Goal: Navigation & Orientation: Find specific page/section

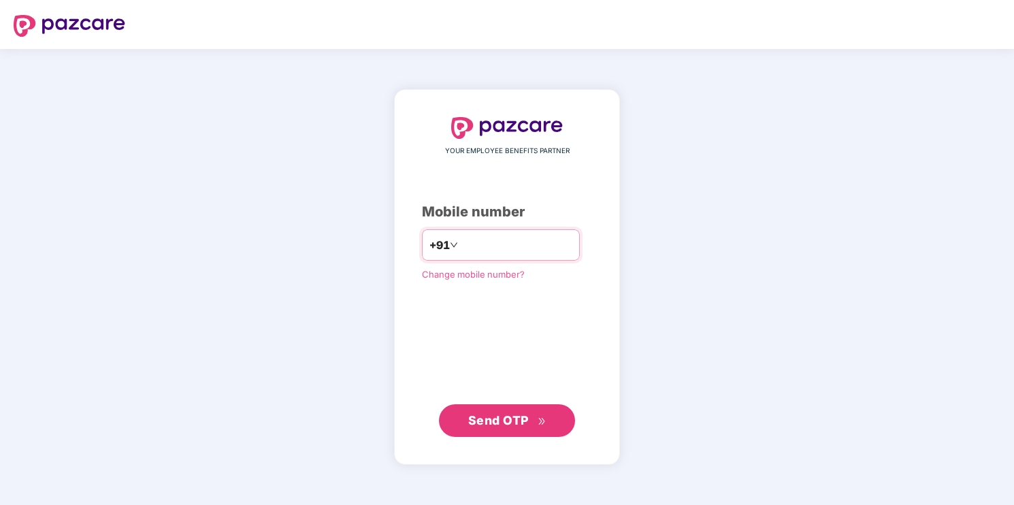
click at [494, 247] on input "number" at bounding box center [517, 245] width 112 height 22
type input "**********"
click at [523, 423] on span "Send OTP" at bounding box center [498, 420] width 61 height 14
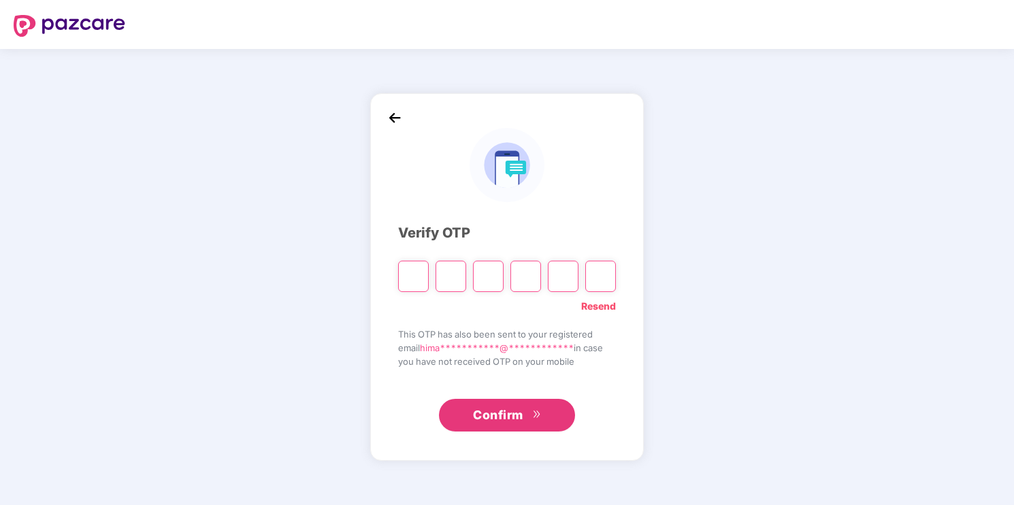
type input "*"
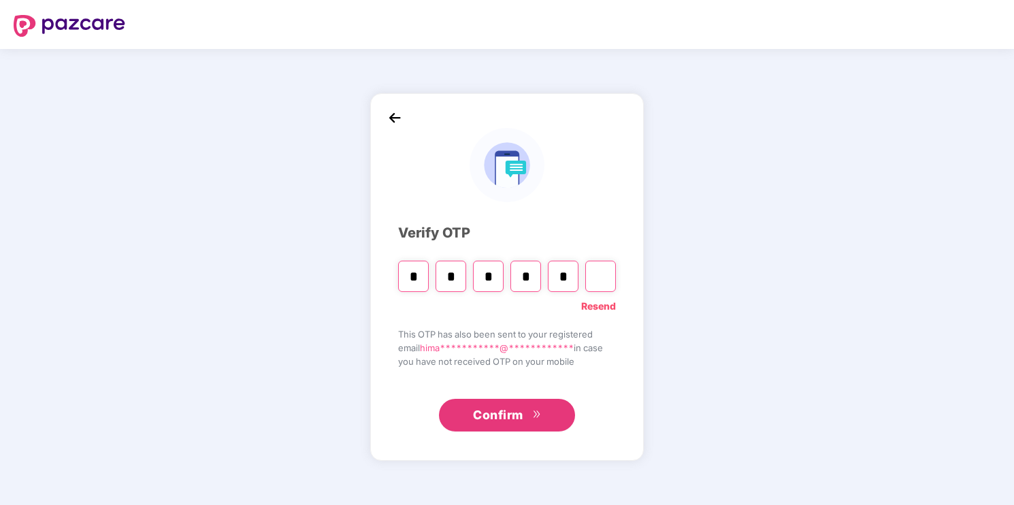
type input "*"
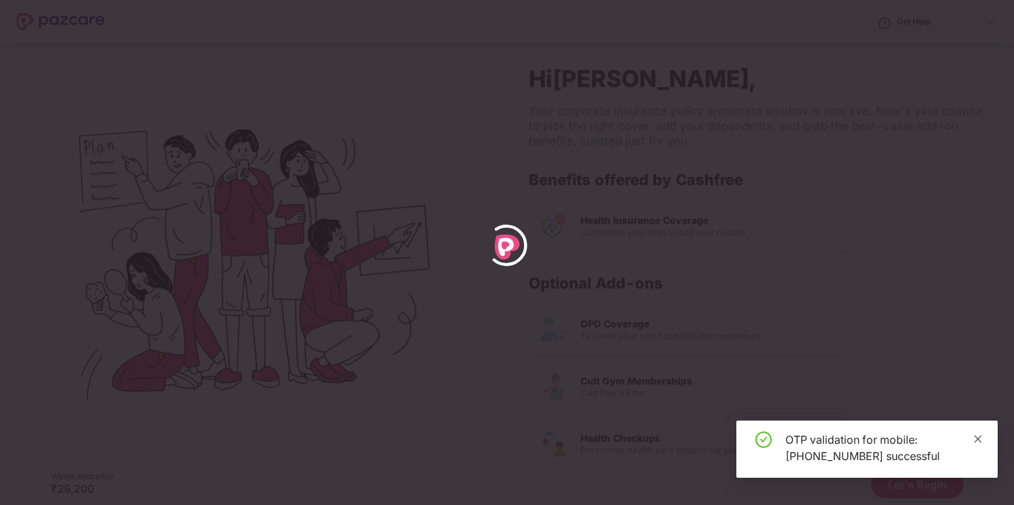
click at [979, 434] on icon "close" at bounding box center [978, 439] width 10 height 10
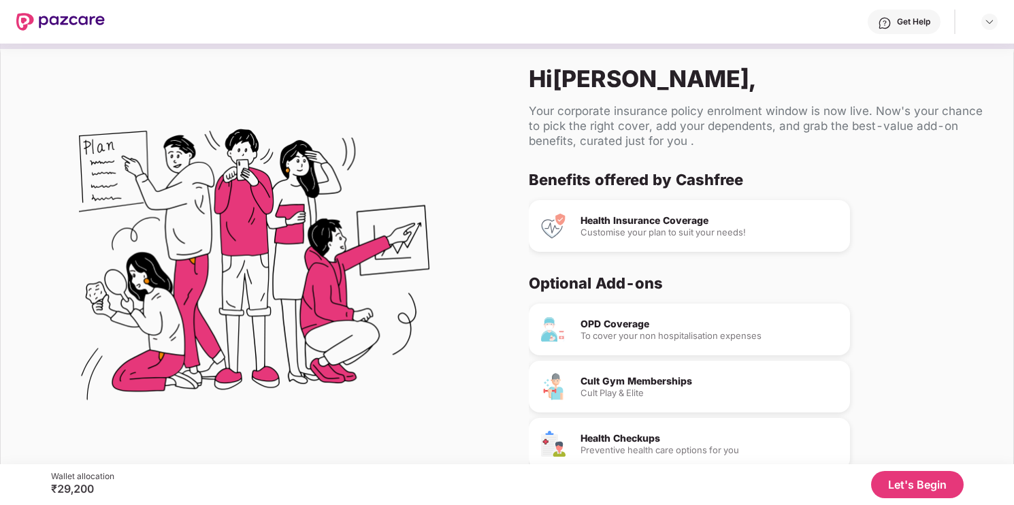
scroll to position [65, 0]
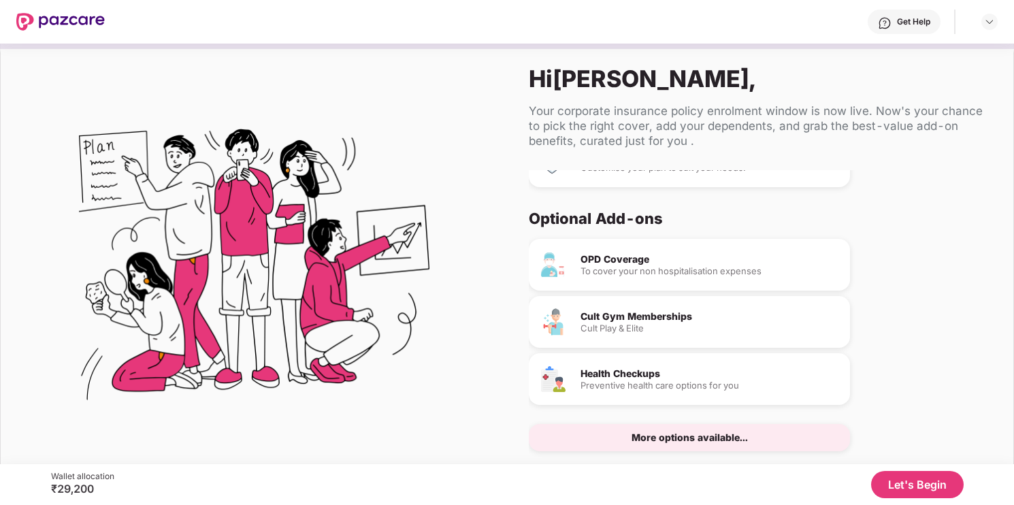
click at [910, 480] on button "Let's Begin" at bounding box center [917, 484] width 93 height 27
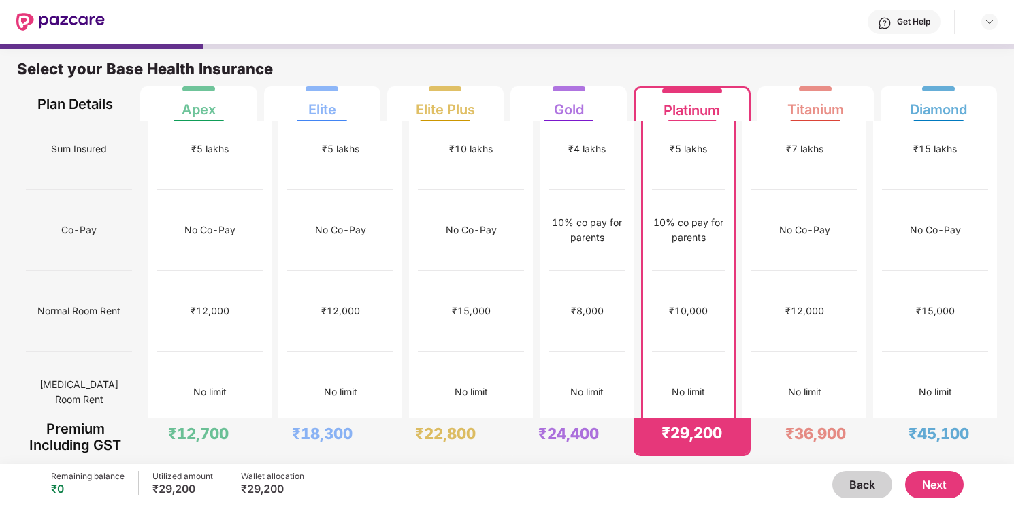
scroll to position [0, 0]
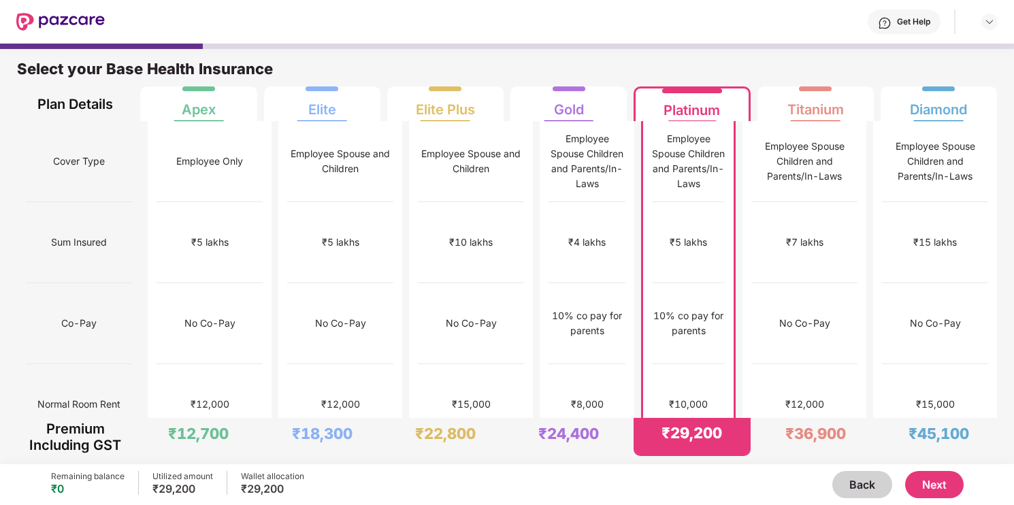
click at [184, 476] on div "Utilized amount" at bounding box center [182, 476] width 61 height 11
click at [75, 22] on img at bounding box center [60, 22] width 88 height 18
click at [990, 21] on img at bounding box center [989, 21] width 11 height 11
click at [68, 17] on img at bounding box center [60, 22] width 88 height 18
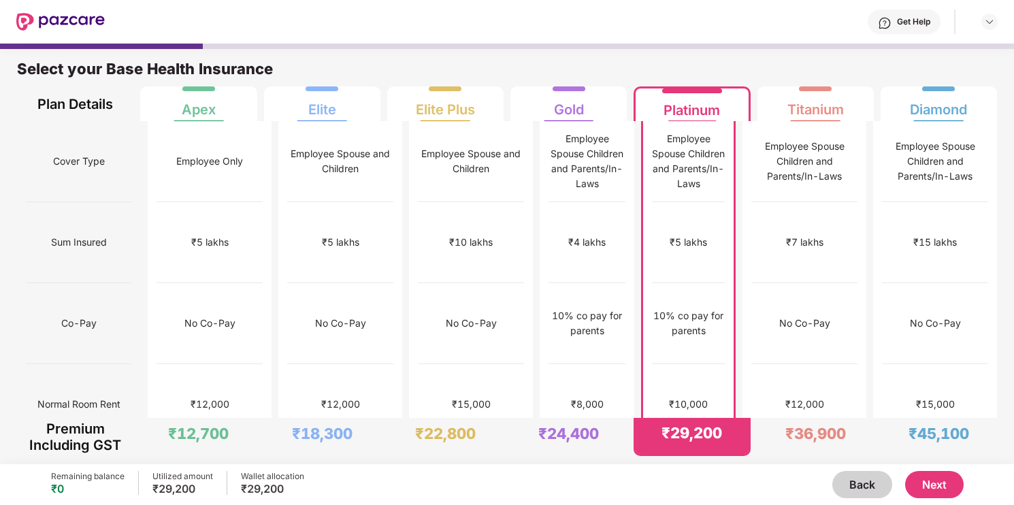
click at [892, 21] on div "Get Help" at bounding box center [903, 22] width 73 height 24
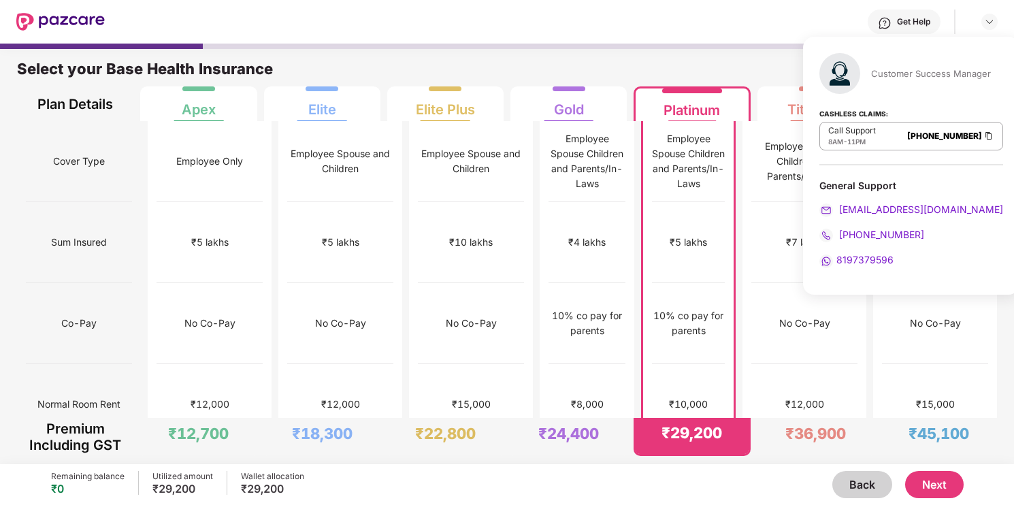
click at [855, 486] on button "Back" at bounding box center [862, 484] width 60 height 27
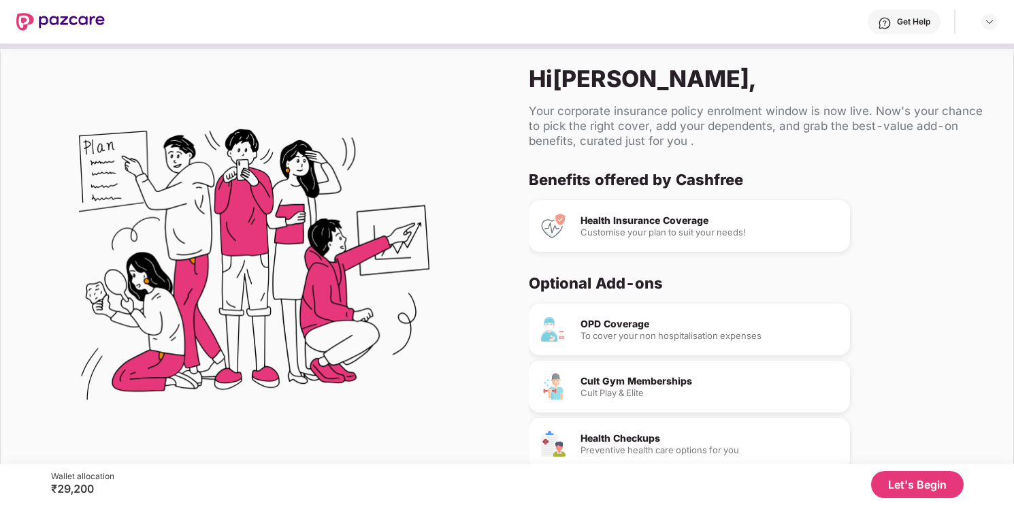
scroll to position [31, 0]
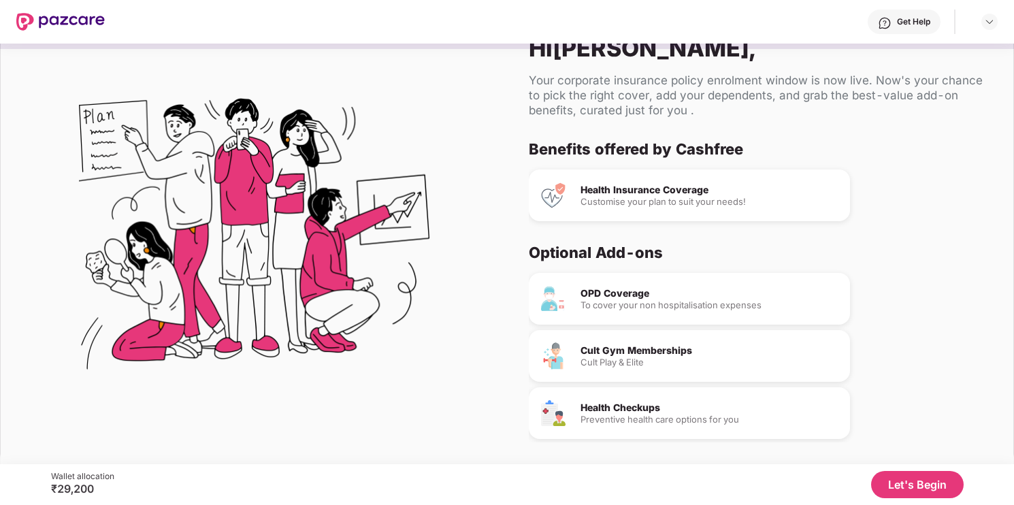
click at [101, 478] on div "Wallet allocation" at bounding box center [82, 476] width 63 height 11
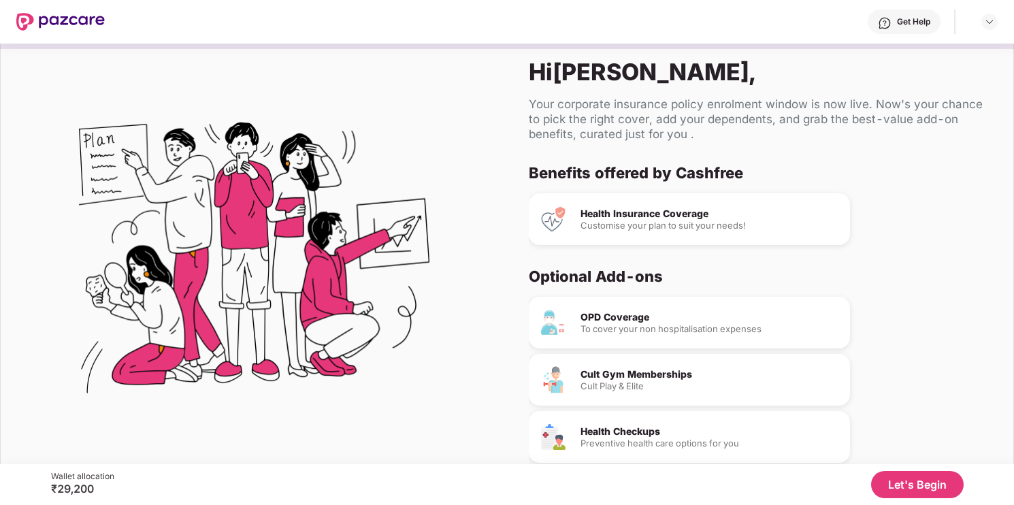
click at [635, 436] on div "Health Checkups" at bounding box center [709, 432] width 259 height 10
click at [620, 382] on div "Cult Play & Elite" at bounding box center [709, 386] width 259 height 9
click at [618, 337] on div "OPD Coverage To cover your non hospitalisation expenses" at bounding box center [689, 323] width 321 height 52
click at [617, 204] on div "Health Insurance Coverage Customise your plan to suit your needs!" at bounding box center [689, 219] width 321 height 52
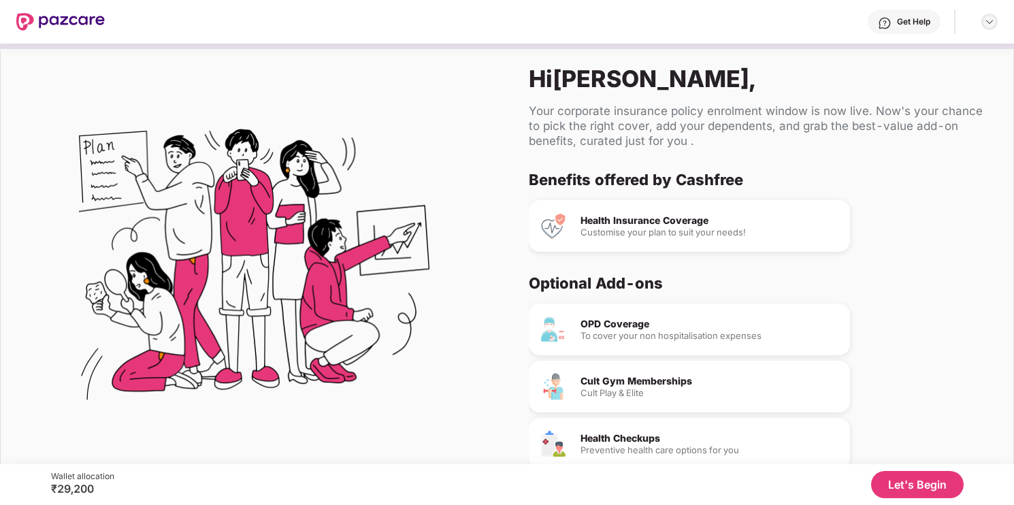
click at [993, 20] on img at bounding box center [989, 21] width 11 height 11
click at [691, 100] on div "Hi Himanshu , Your corporate insurance policy enrolment window is now live. Now…" at bounding box center [760, 269] width 506 height 452
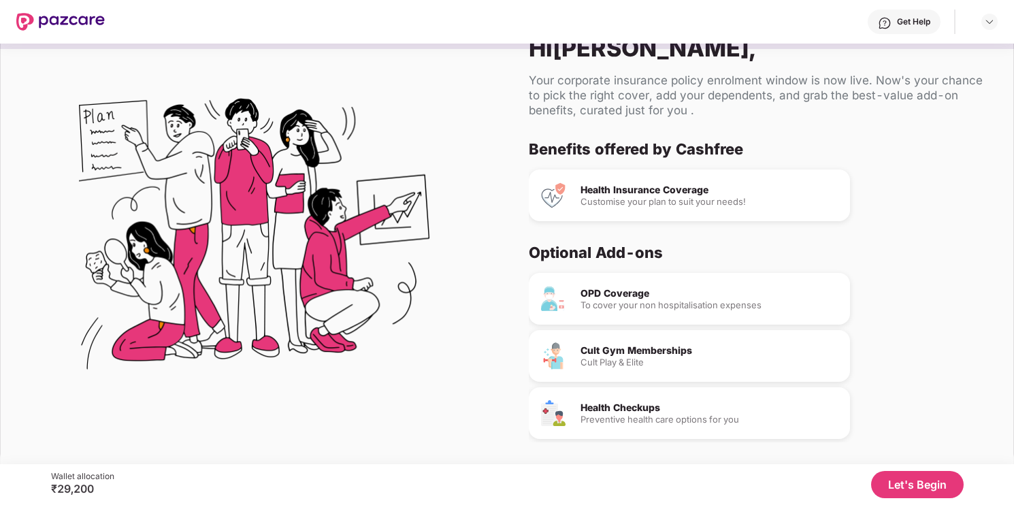
click at [925, 486] on button "Let's Begin" at bounding box center [917, 484] width 93 height 27
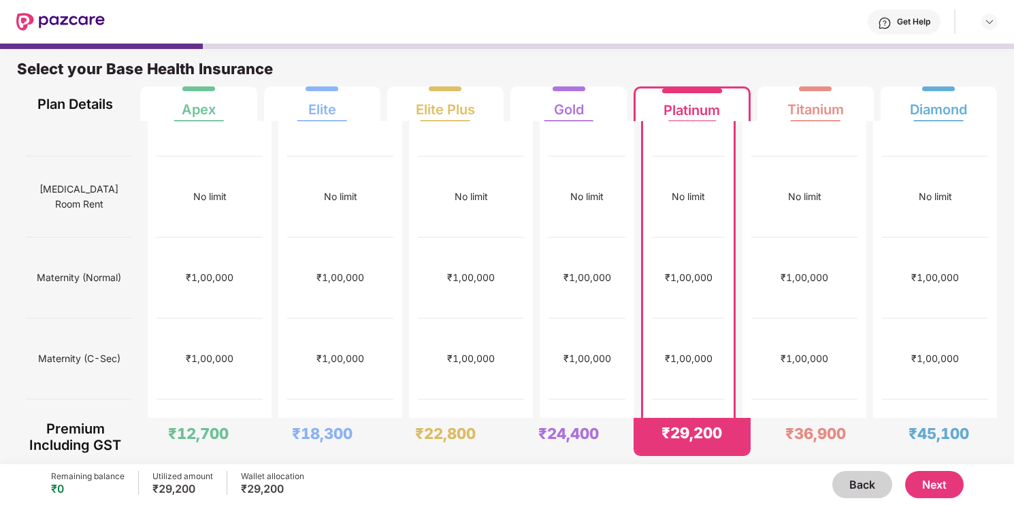
scroll to position [293, 0]
